Goal: Task Accomplishment & Management: Use online tool/utility

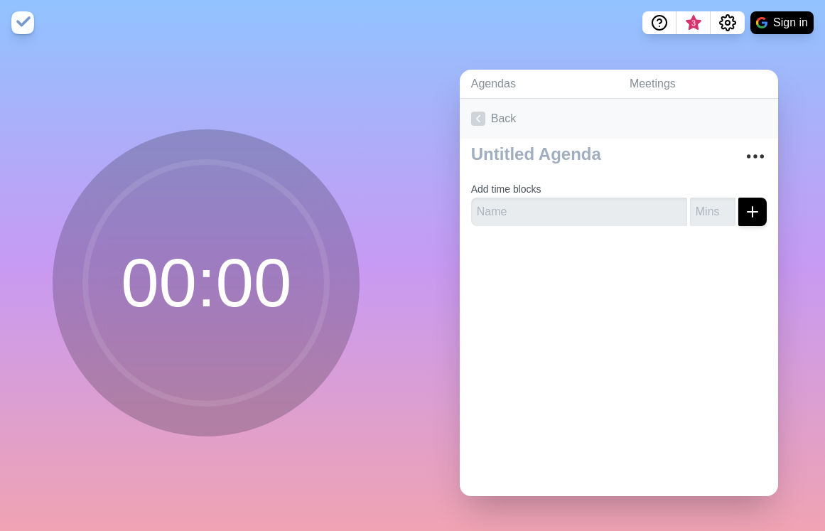
click at [476, 116] on icon at bounding box center [478, 119] width 14 height 14
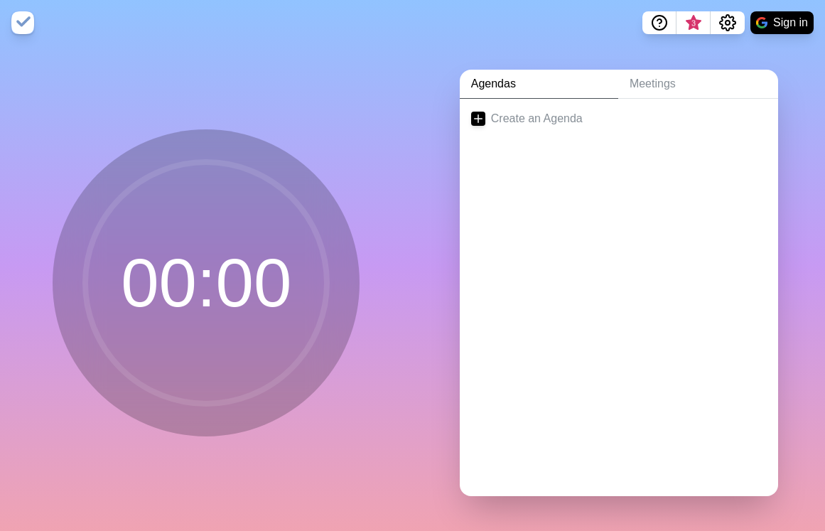
click at [476, 116] on icon at bounding box center [478, 119] width 14 height 14
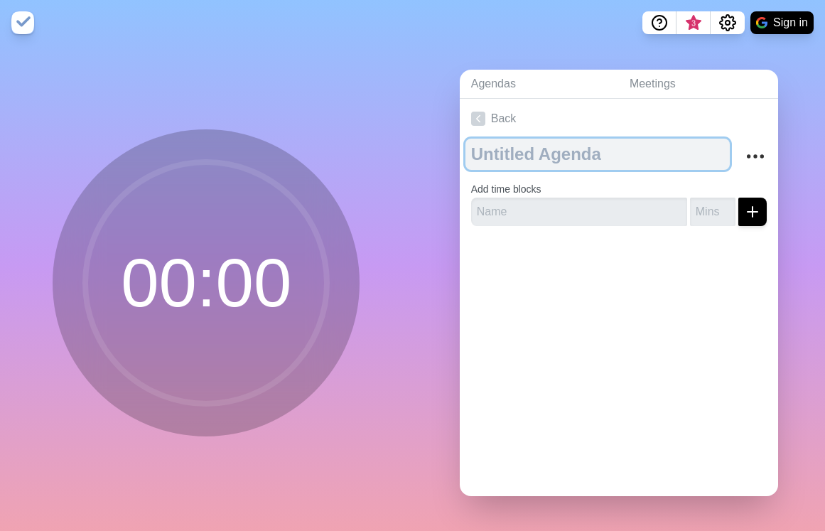
click at [524, 159] on textarea at bounding box center [598, 154] width 264 height 31
type textarea "[DATE]"
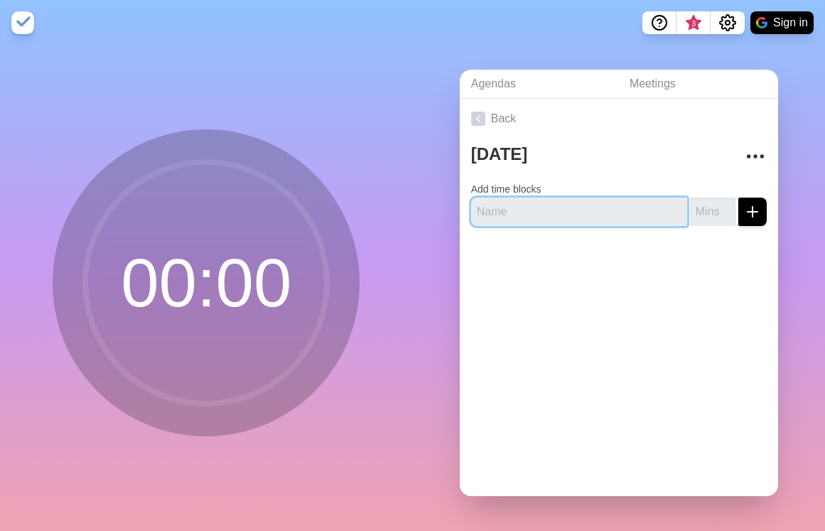
click at [498, 207] on input "text" at bounding box center [579, 212] width 216 height 28
type input "SAT Prep : Khan Academy & Booklet"
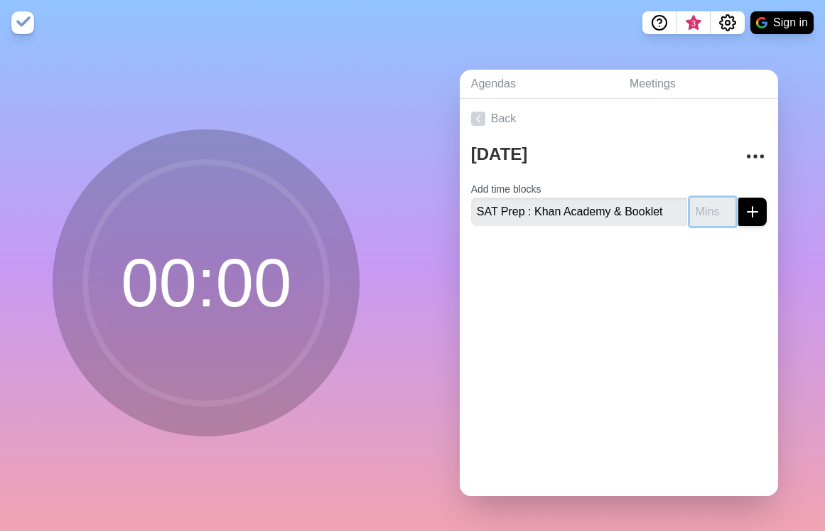
click at [704, 218] on input "number" at bounding box center [712, 212] width 45 height 28
type input "60"
click at [756, 206] on icon "submit" at bounding box center [752, 211] width 17 height 17
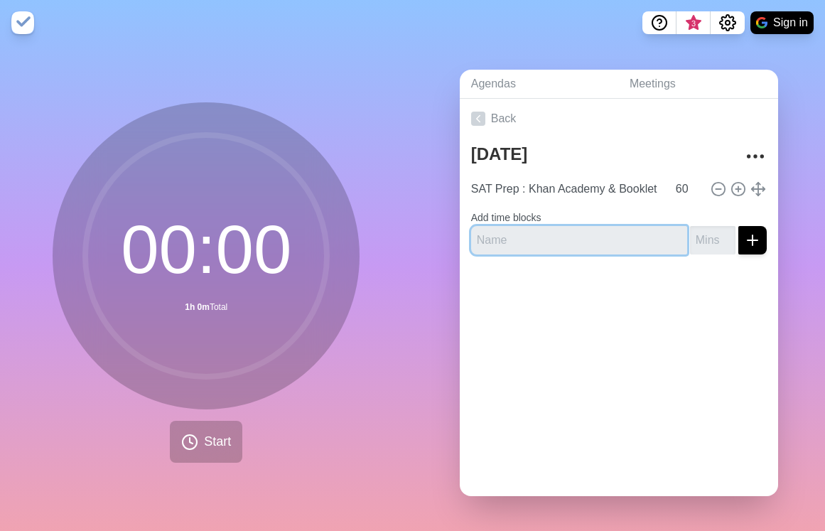
click at [589, 241] on input "text" at bounding box center [579, 240] width 216 height 28
type input "College Personal Essay Peer Review"
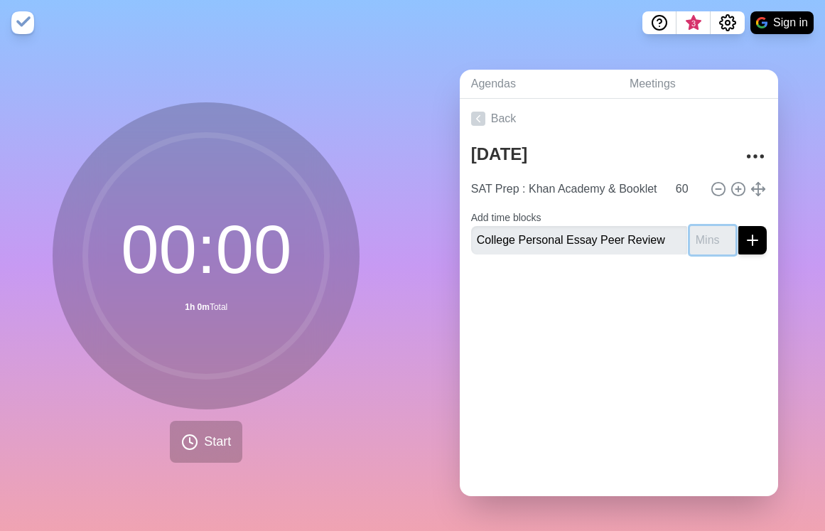
click at [709, 244] on input "number" at bounding box center [712, 240] width 45 height 28
type input "25"
click at [762, 247] on button "submit" at bounding box center [753, 240] width 28 height 28
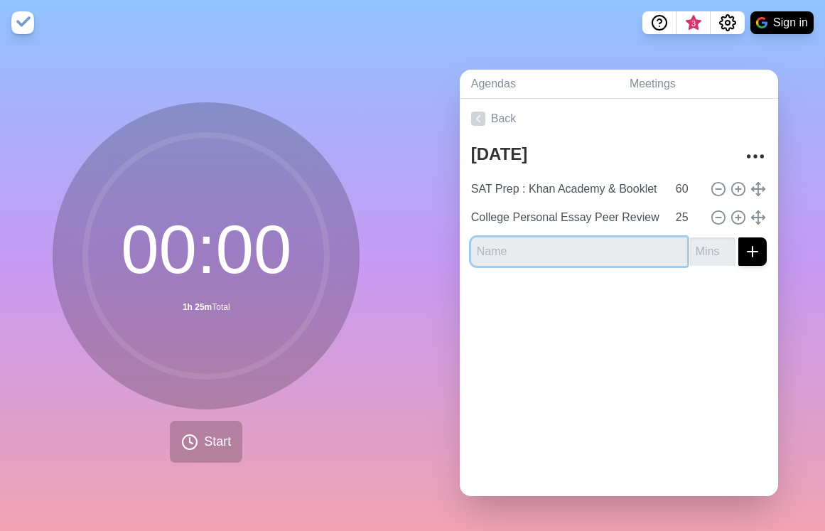
click at [571, 252] on input "text" at bounding box center [579, 251] width 216 height 28
type input "Sign up for bottom line"
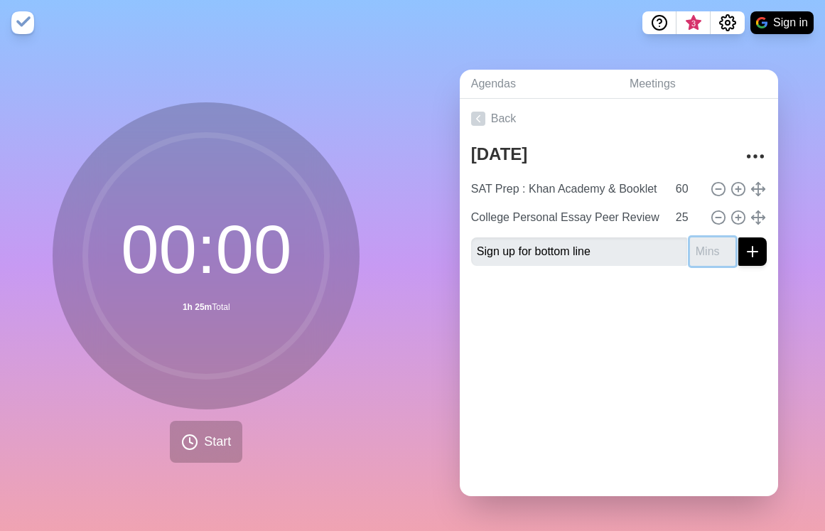
click at [709, 254] on input "number" at bounding box center [712, 251] width 45 height 28
type input "15"
click at [739, 237] on button "submit" at bounding box center [753, 251] width 28 height 28
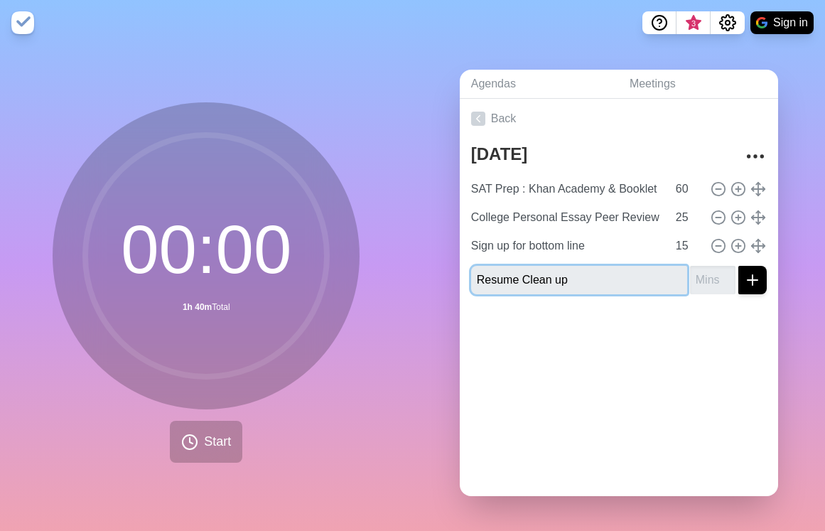
type input "Resume Clean up"
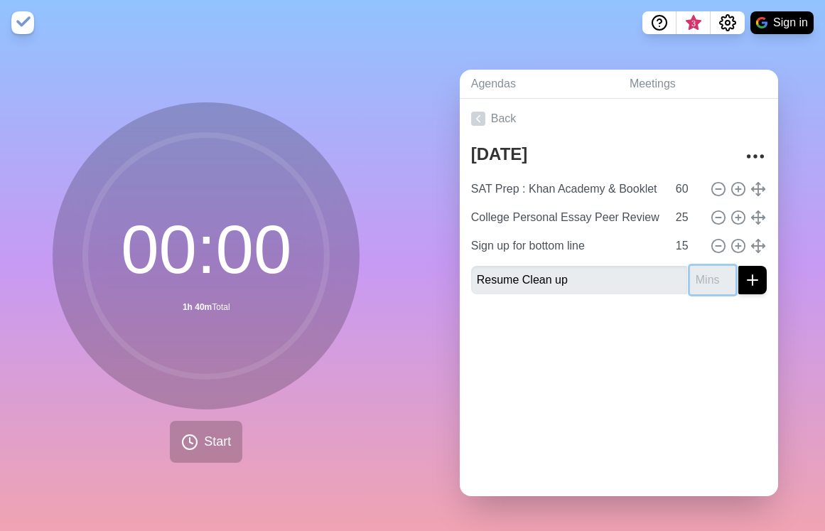
click at [705, 285] on input "number" at bounding box center [712, 280] width 45 height 28
type input "20"
click at [747, 281] on icon "submit" at bounding box center [752, 280] width 17 height 17
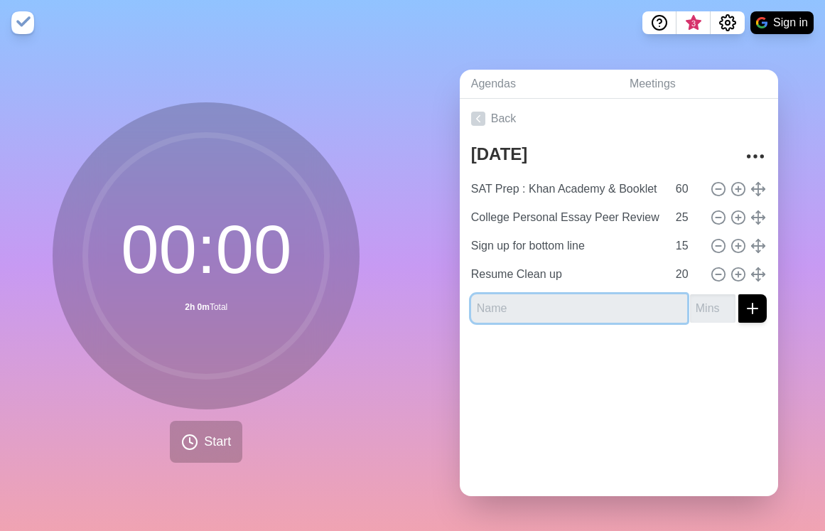
click at [571, 308] on input "text" at bounding box center [579, 308] width 216 height 28
click at [530, 311] on input "text" at bounding box center [579, 308] width 216 height 28
type input "S"
type input "College Campus tour"
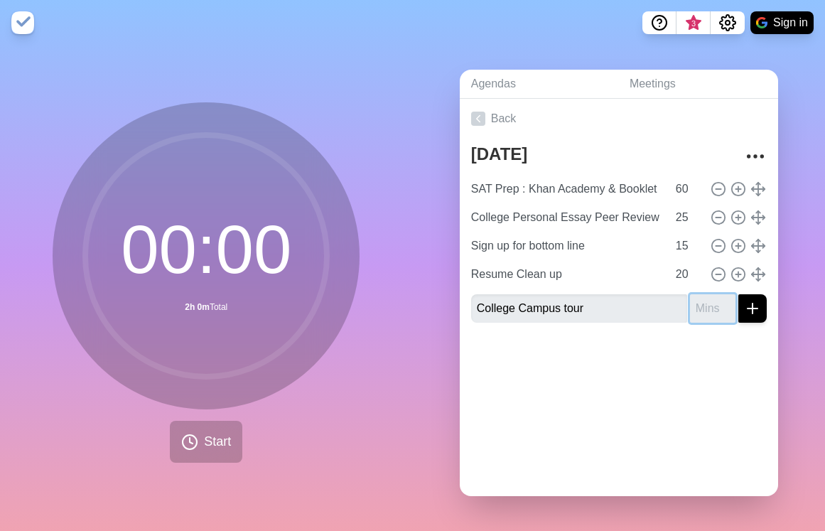
click at [700, 313] on input "number" at bounding box center [712, 308] width 45 height 28
type input "15"
click at [739, 294] on button "submit" at bounding box center [753, 308] width 28 height 28
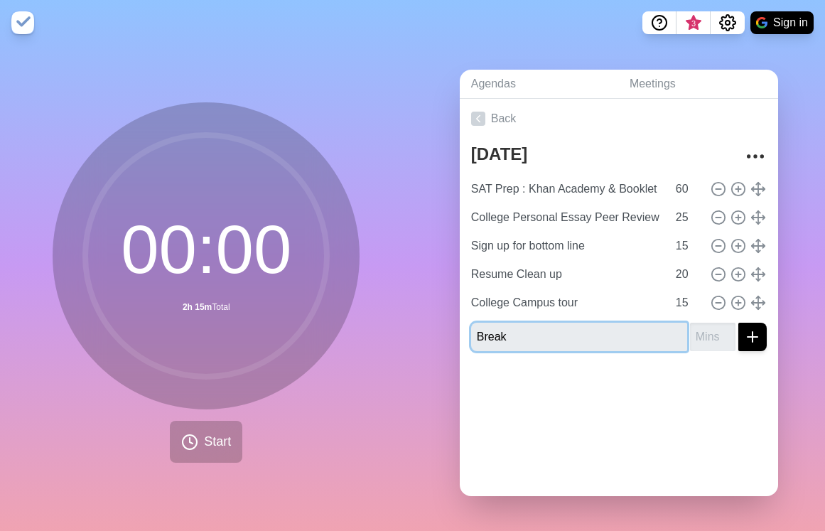
type input "Break"
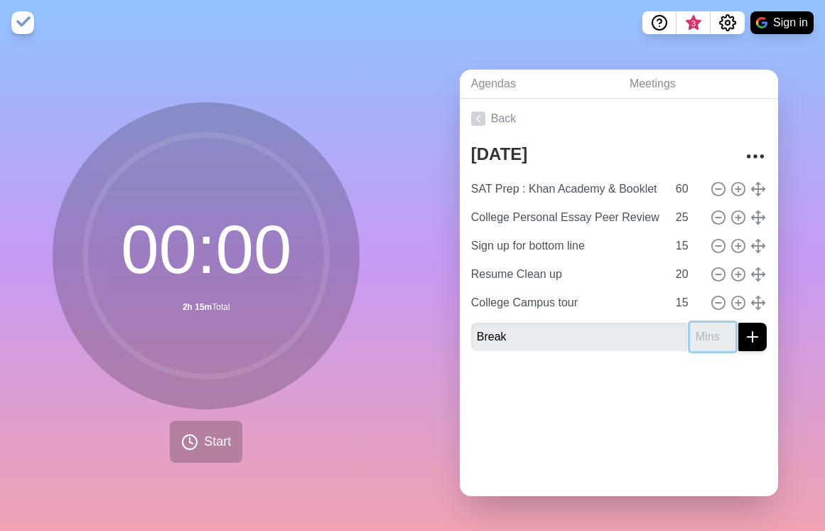
click at [706, 333] on input "number" at bounding box center [712, 337] width 45 height 28
type input "7"
click at [759, 341] on icon "submit" at bounding box center [752, 336] width 17 height 17
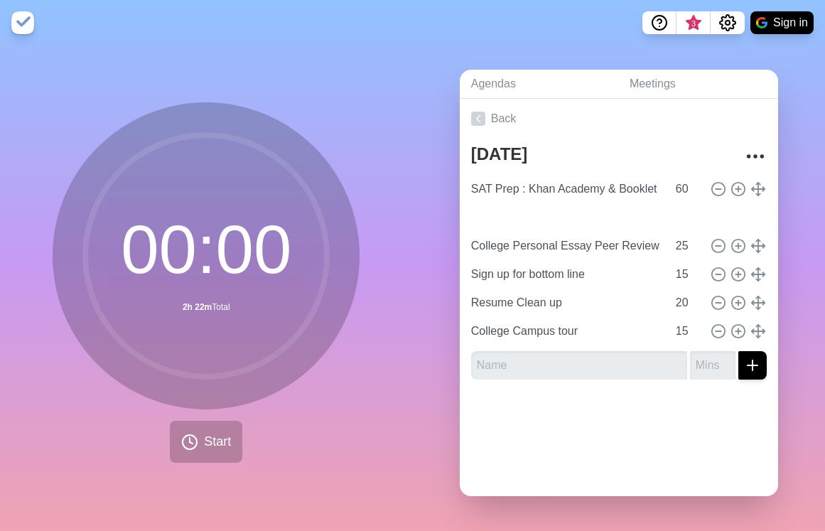
type input "Break"
type input "7"
type input "College Personal Essay Peer Review"
type input "25"
type input "Sign up for bottom line"
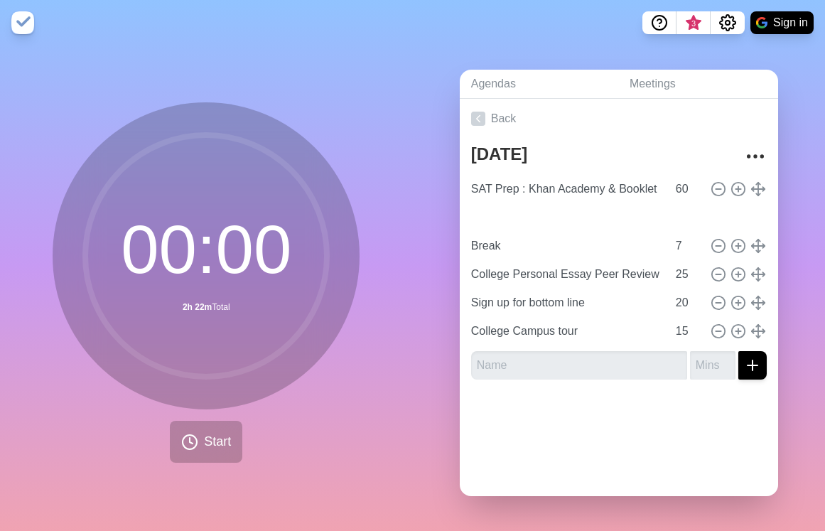
type input "15"
type input "Resume Clean up"
type input "20"
type input "College Campus tour"
type input "15"
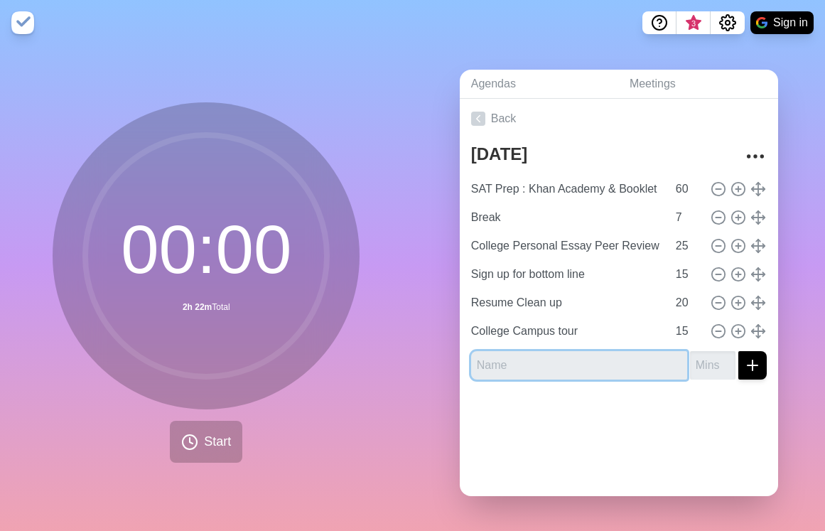
click at [512, 360] on input "text" at bounding box center [579, 365] width 216 height 28
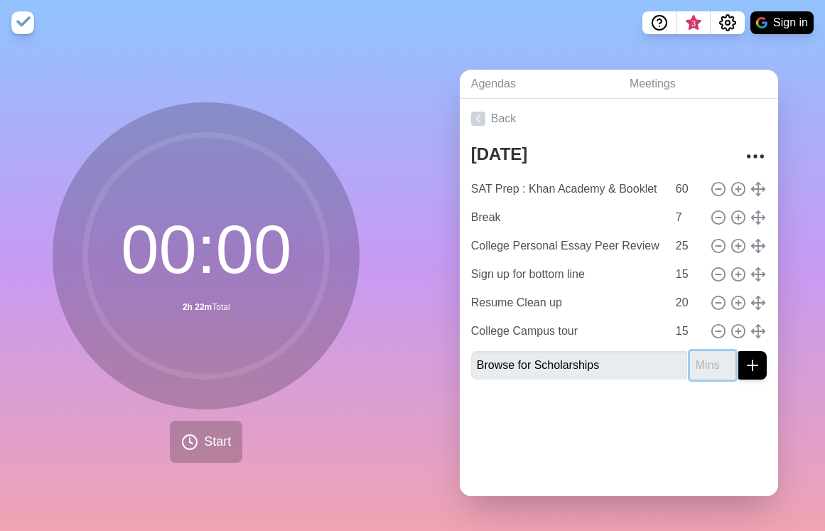
click at [700, 367] on input "number" at bounding box center [712, 365] width 45 height 28
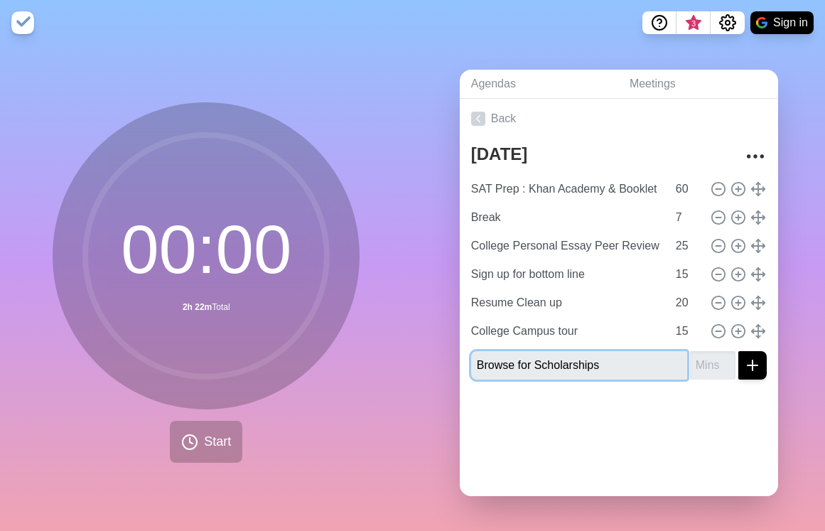
click at [640, 365] on input "Browse for Scholarships" at bounding box center [579, 365] width 216 height 28
type input "Browse for Scholarships/ College Programs"
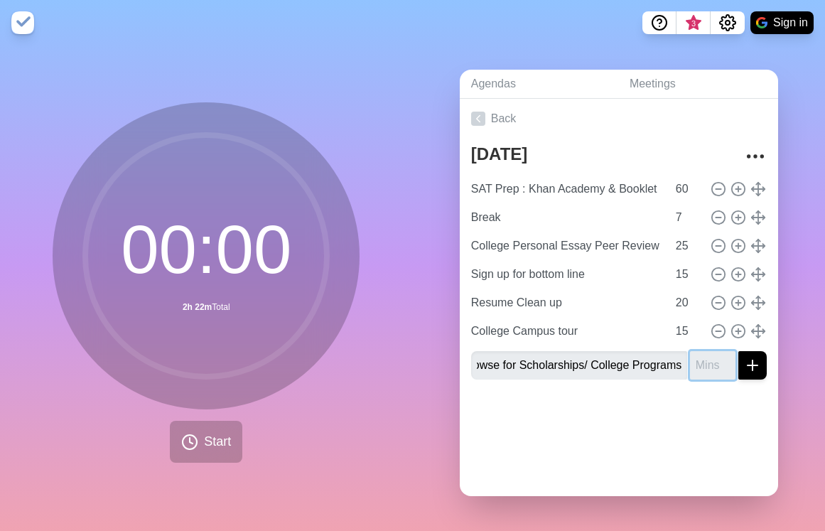
click at [710, 366] on input "number" at bounding box center [712, 365] width 45 height 28
type input "15"
click at [739, 351] on button "submit" at bounding box center [753, 365] width 28 height 28
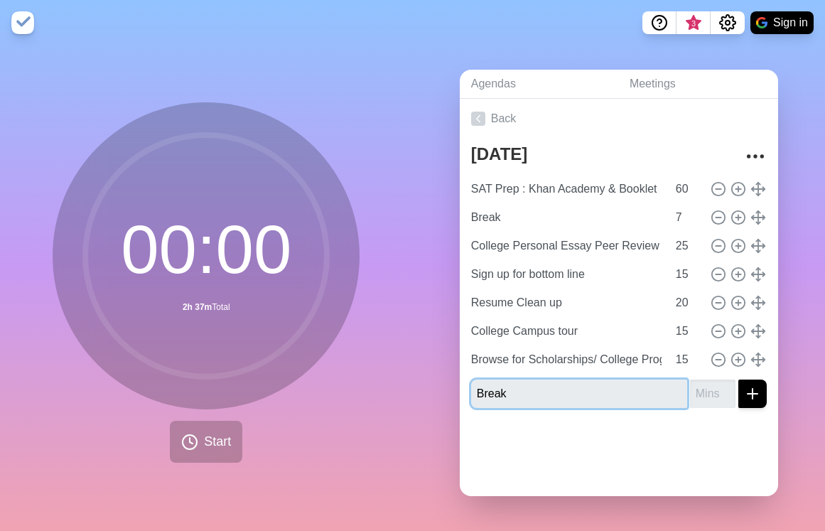
type input "Break"
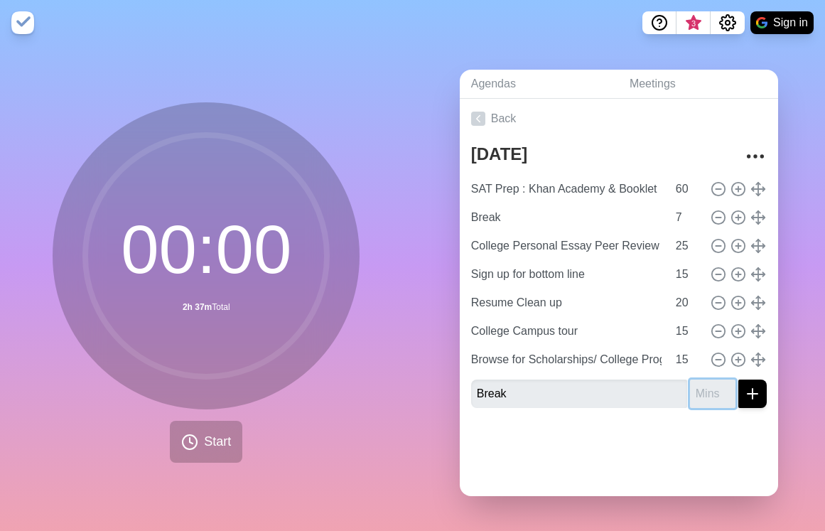
click at [702, 397] on input "number" at bounding box center [712, 394] width 45 height 28
type input "7"
click at [739, 380] on button "submit" at bounding box center [753, 394] width 28 height 28
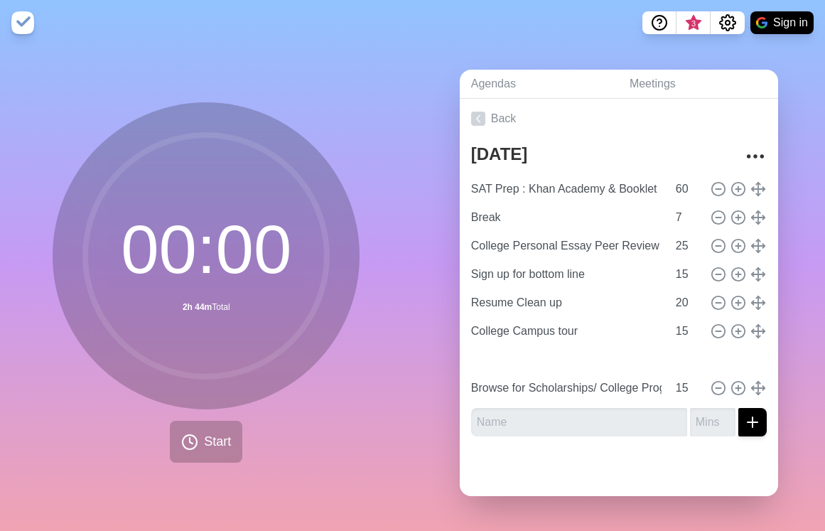
type input "Break"
type input "7"
type input "Browse for Scholarships/ College Programs"
type input "15"
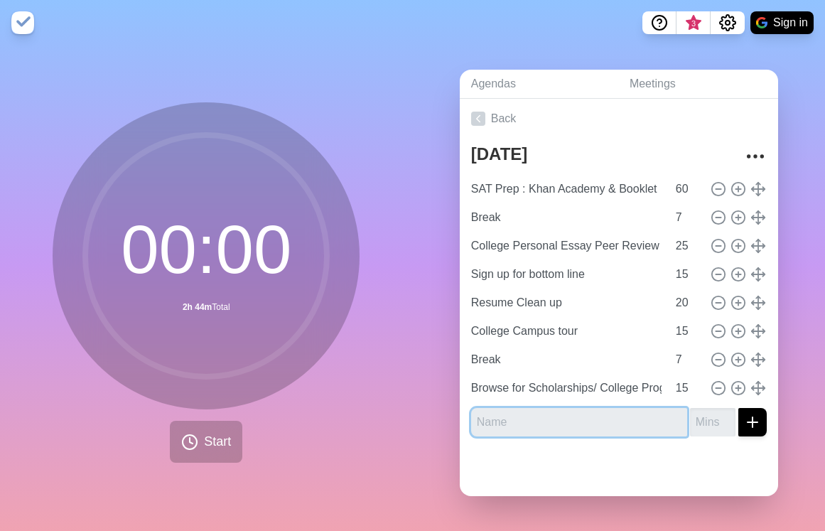
click at [618, 427] on input "text" at bounding box center [579, 422] width 216 height 28
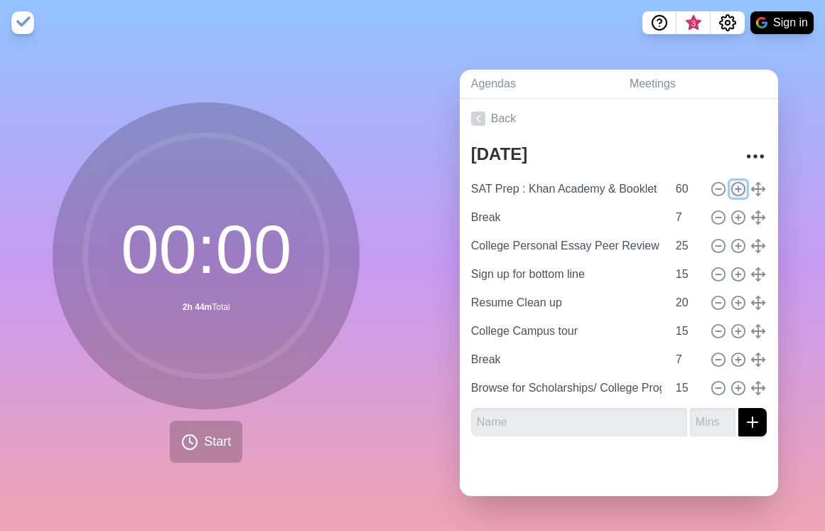
click at [733, 191] on circle at bounding box center [738, 188] width 13 height 13
type input "SAT Prep : Khan Academy & Booklet"
type input "60"
type input "Break"
type input "7"
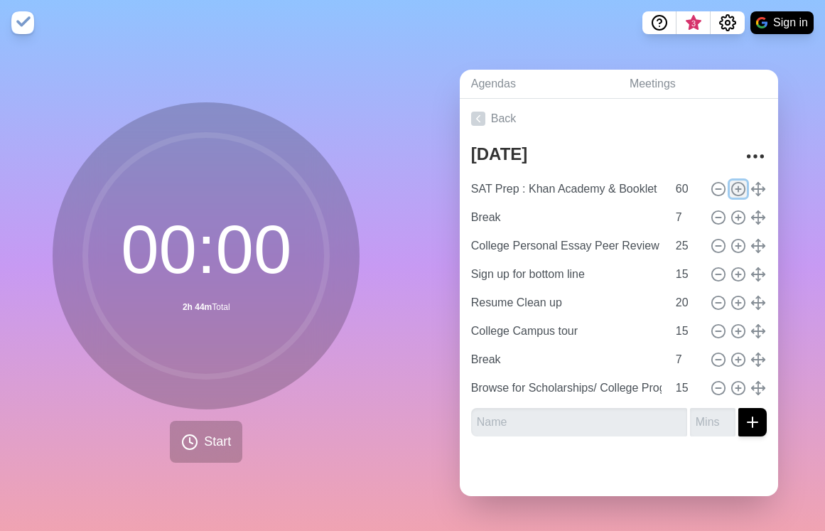
type input "College Personal Essay Peer Review"
type input "25"
type input "Sign up for bottom line"
type input "15"
type input "Resume Clean up"
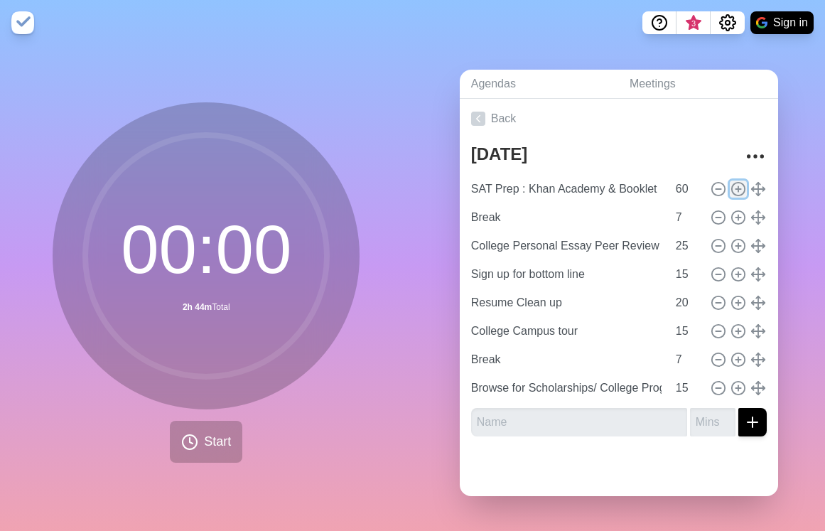
type input "20"
type input "College Campus tour"
type input "15"
type input "Break"
type input "7"
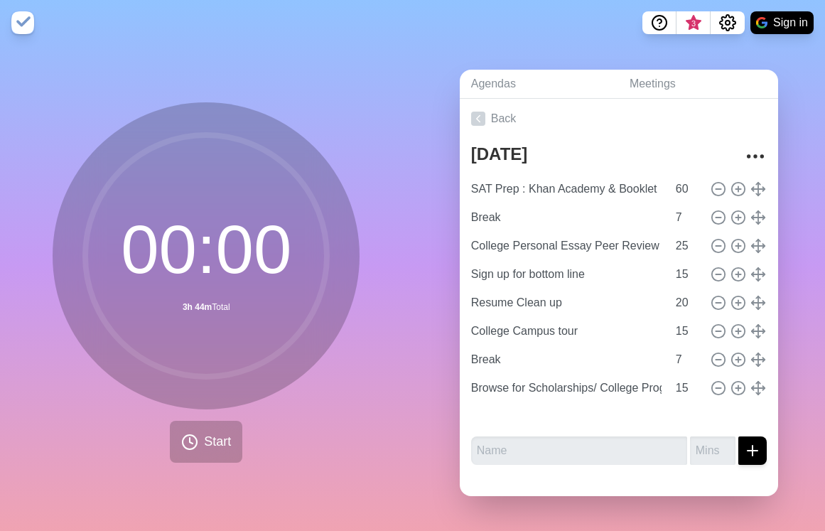
type input "College Personal Essay Peer Review"
type input "25"
type input "Sign up for bottom line"
type input "15"
type input "Resume Clean up"
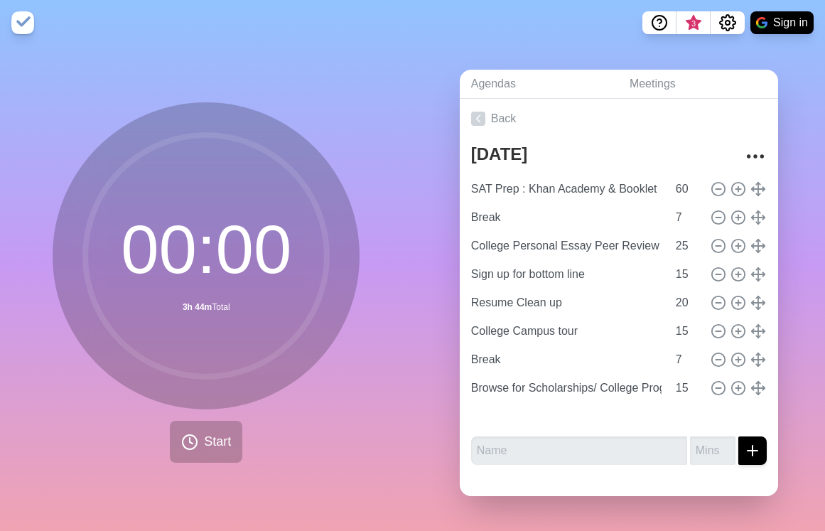
type input "20"
type input "College Campus tour"
type input "15"
type input "Break"
type input "7"
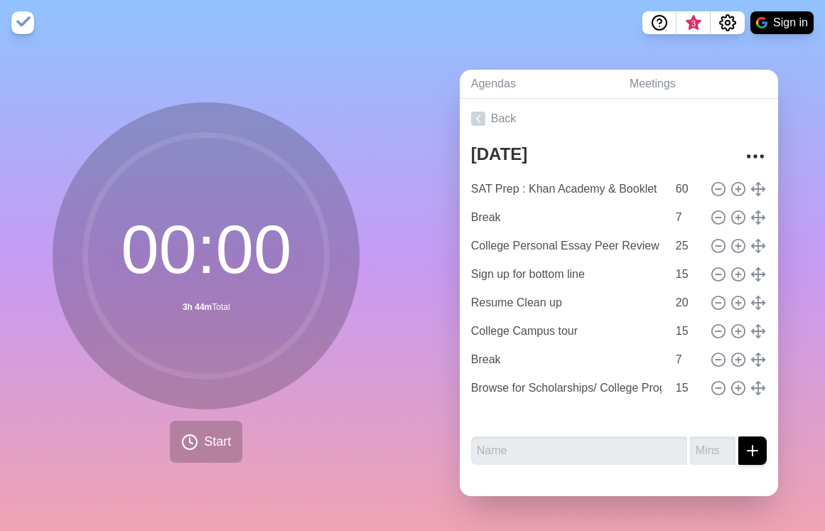
type input "Browse for Scholarships/ College Programs"
type input "15"
type input "SAT Prep : Khan Academy & Booklet"
type input "60"
type input "Break"
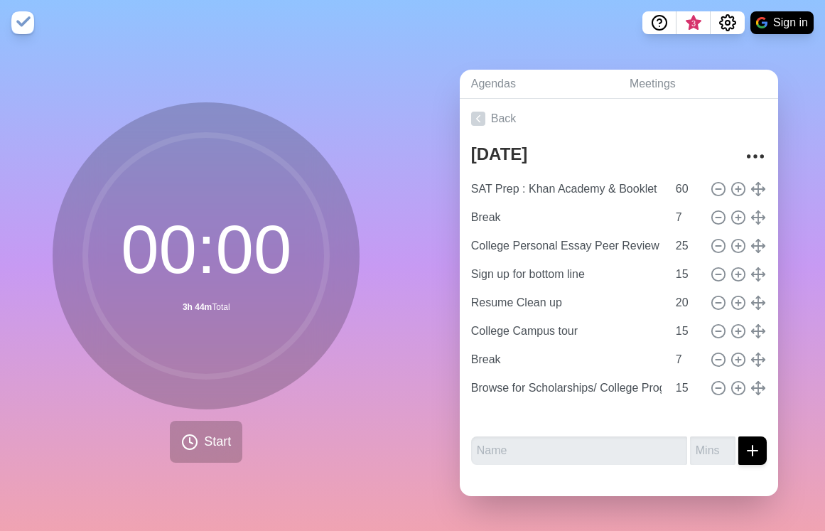
type input "7"
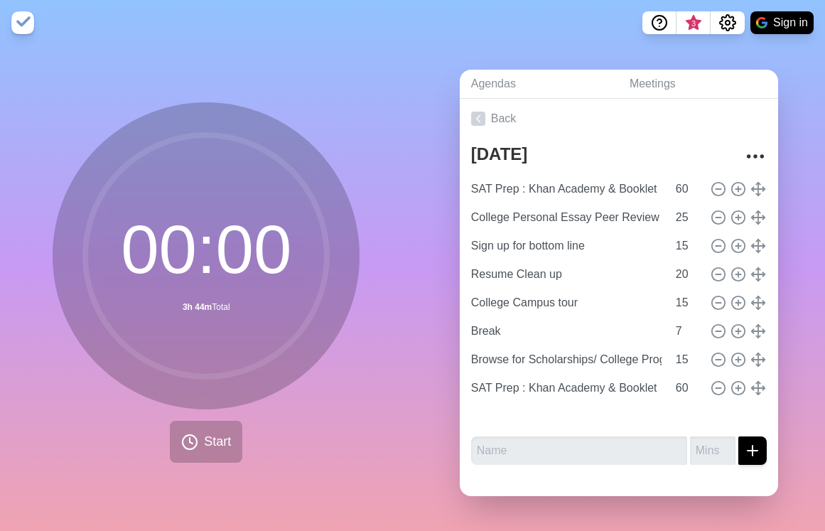
drag, startPoint x: 756, startPoint y: 215, endPoint x: 761, endPoint y: 422, distance: 206.2
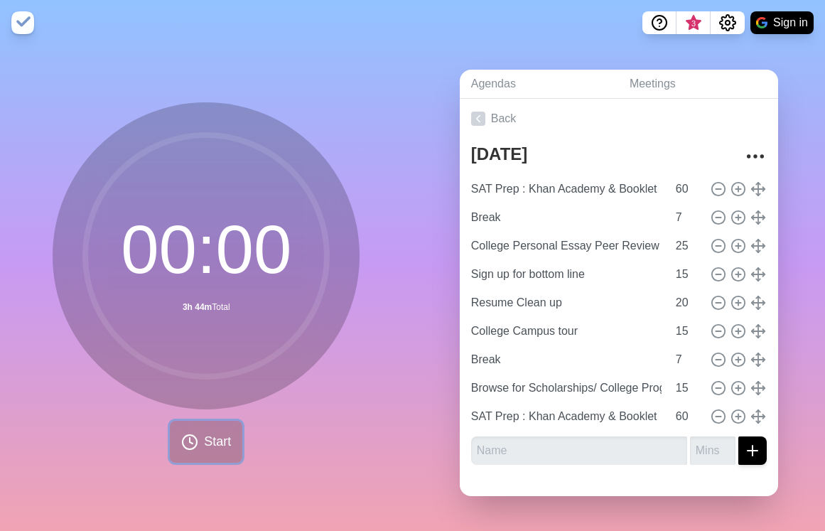
click at [208, 432] on span "Start" at bounding box center [217, 441] width 27 height 19
